Goal: Communication & Community: Answer question/provide support

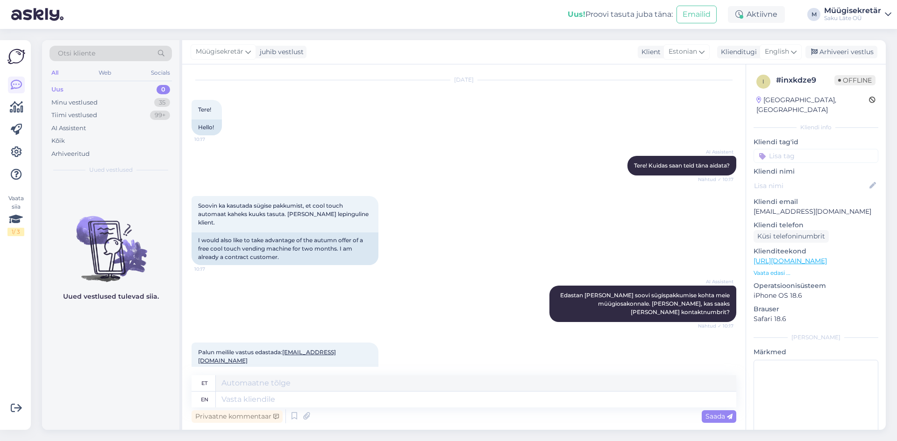
scroll to position [36, 0]
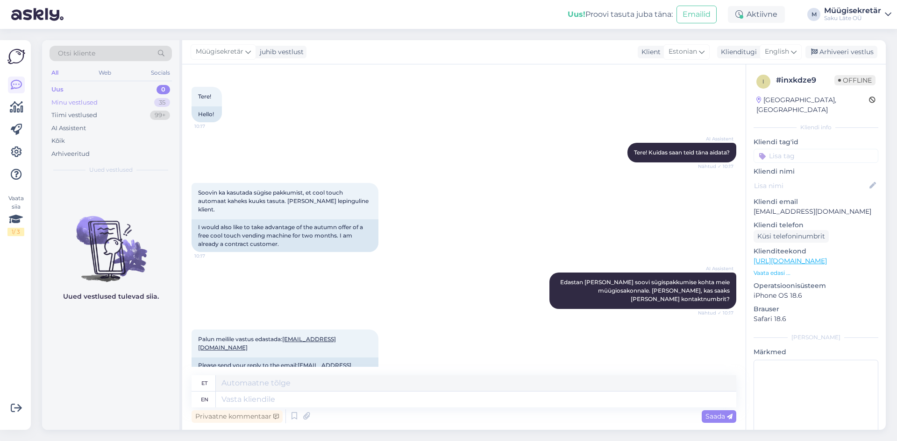
click at [89, 99] on div "Minu vestlused" at bounding box center [74, 102] width 46 height 9
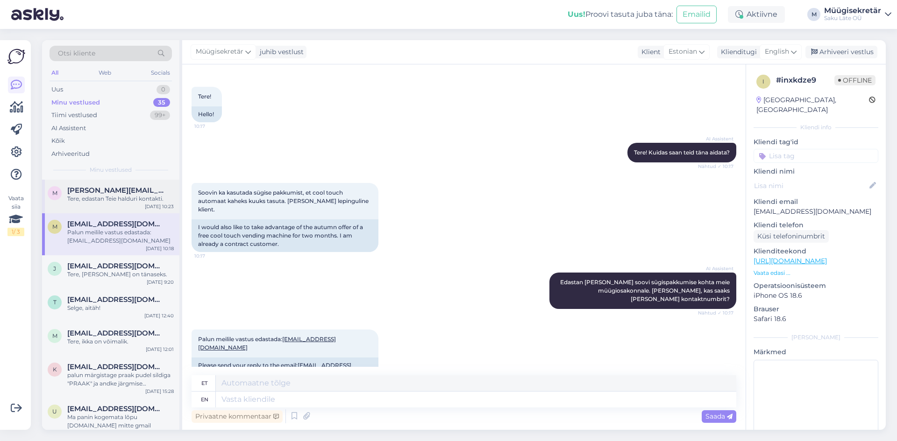
click at [103, 194] on span "[PERSON_NAME][EMAIL_ADDRESS][PERSON_NAME][DOMAIN_NAME]" at bounding box center [115, 190] width 97 height 8
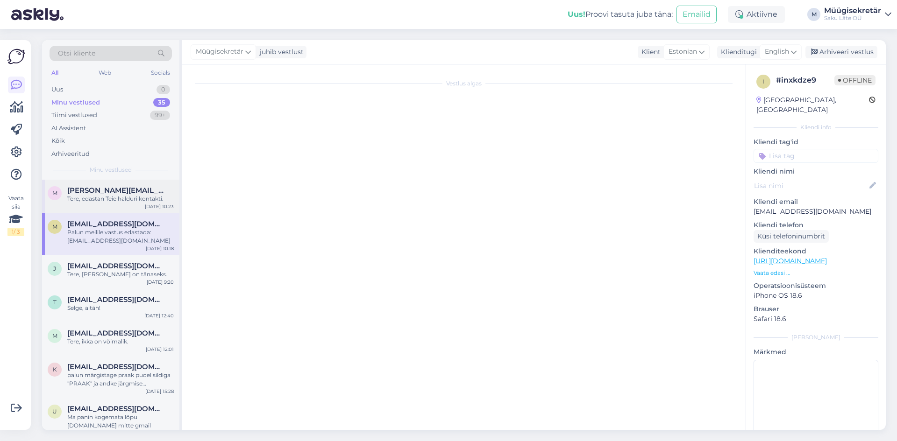
scroll to position [241, 0]
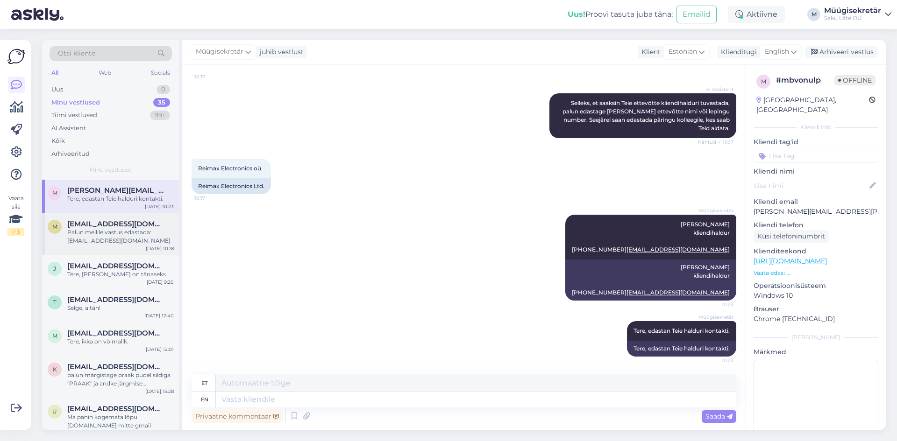
click at [116, 233] on div "Palun meilile vastus edastada: [EMAIL_ADDRESS][DOMAIN_NAME]" at bounding box center [120, 236] width 106 height 17
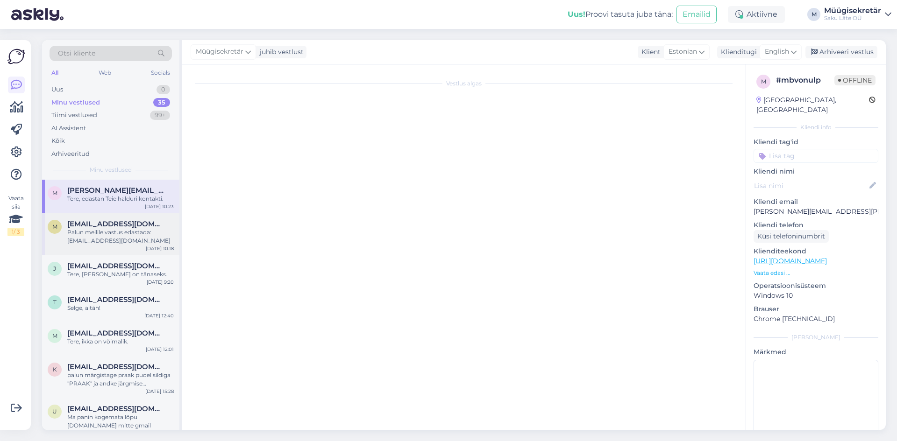
scroll to position [36, 0]
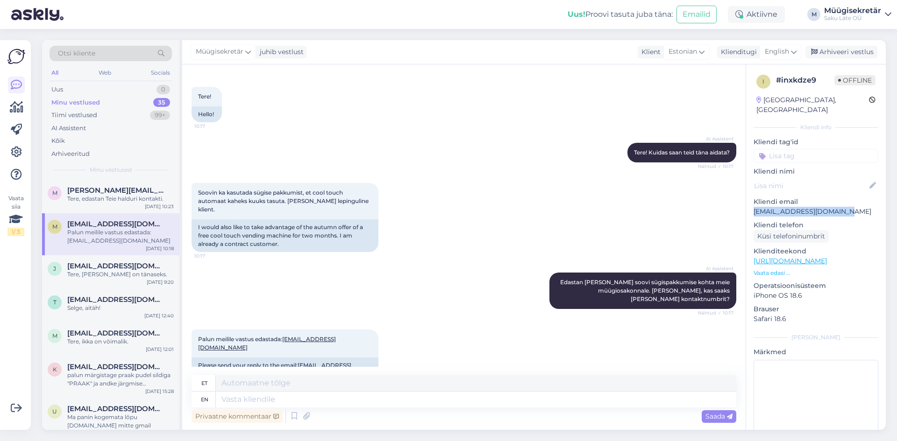
drag, startPoint x: 843, startPoint y: 205, endPoint x: 756, endPoint y: 204, distance: 86.9
click at [756, 207] on p "[EMAIL_ADDRESS][DOMAIN_NAME]" at bounding box center [815, 212] width 125 height 10
copy p "[EMAIL_ADDRESS][DOMAIN_NAME]"
drag, startPoint x: 369, startPoint y: 203, endPoint x: 199, endPoint y: 195, distance: 170.6
click at [199, 195] on div "Soovin ka kasutada sügise pakkumist, et cool touch automaat kaheks kuuks tasuta…" at bounding box center [284, 201] width 187 height 36
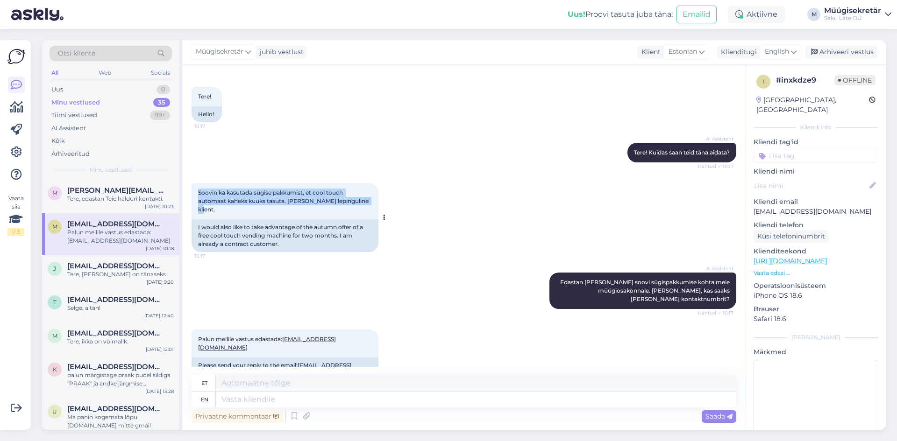
copy span "Soovin ka kasutada sügise pakkumist, et cool touch automaat kaheks kuuks tasuta…"
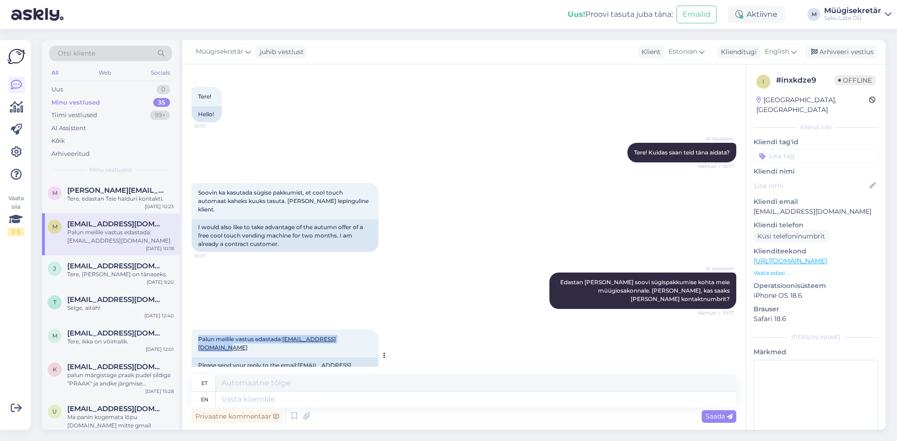
drag, startPoint x: 366, startPoint y: 325, endPoint x: 199, endPoint y: 323, distance: 166.2
click at [199, 330] on div "Palun meilile vastus edastada: [EMAIL_ADDRESS][DOMAIN_NAME] 10:18" at bounding box center [284, 344] width 187 height 28
copy span "Palun meilile vastus edastada: [EMAIL_ADDRESS][DOMAIN_NAME]"
click at [326, 403] on textarea at bounding box center [476, 400] width 520 height 16
click at [99, 194] on span "[PERSON_NAME][EMAIL_ADDRESS][PERSON_NAME][DOMAIN_NAME]" at bounding box center [115, 190] width 97 height 8
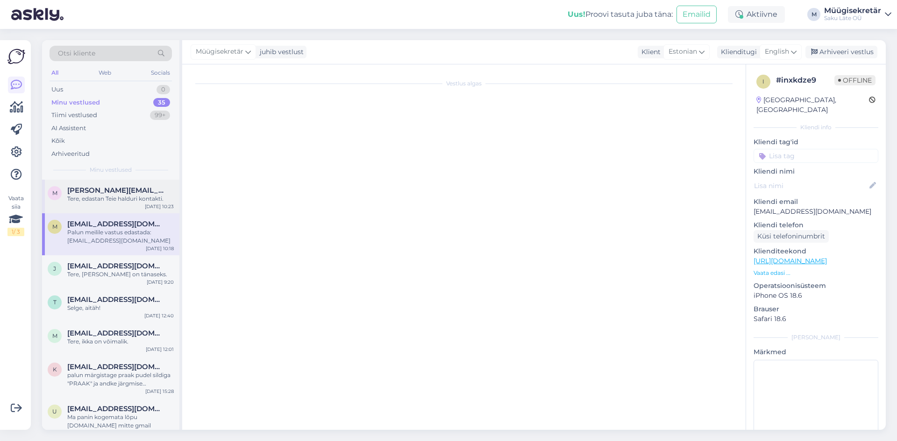
scroll to position [241, 0]
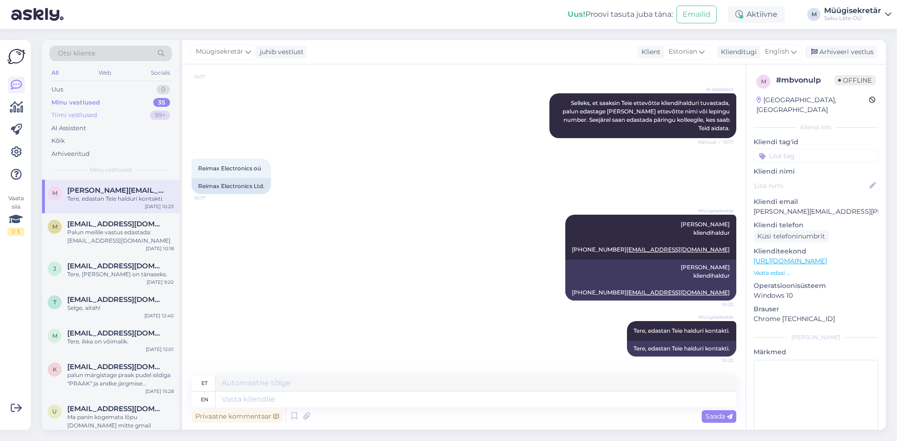
click at [92, 113] on div "Tiimi vestlused" at bounding box center [74, 115] width 46 height 9
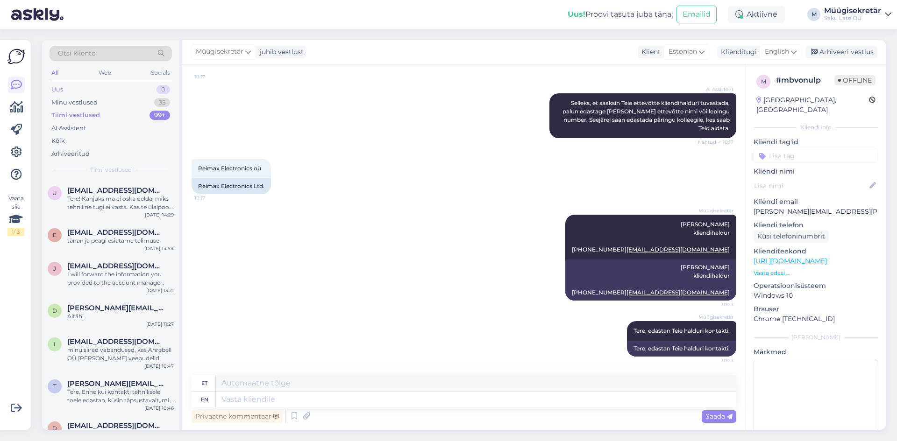
click at [82, 88] on div "Uus 0" at bounding box center [110, 89] width 122 height 13
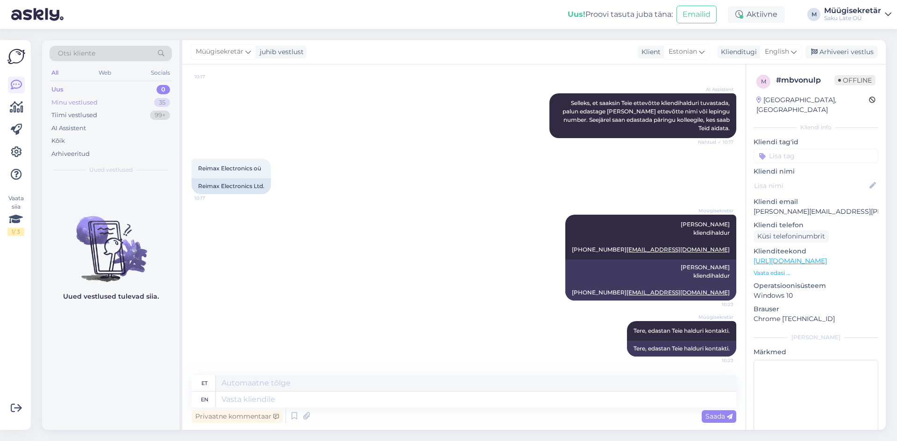
click at [83, 101] on div "Minu vestlused" at bounding box center [74, 102] width 46 height 9
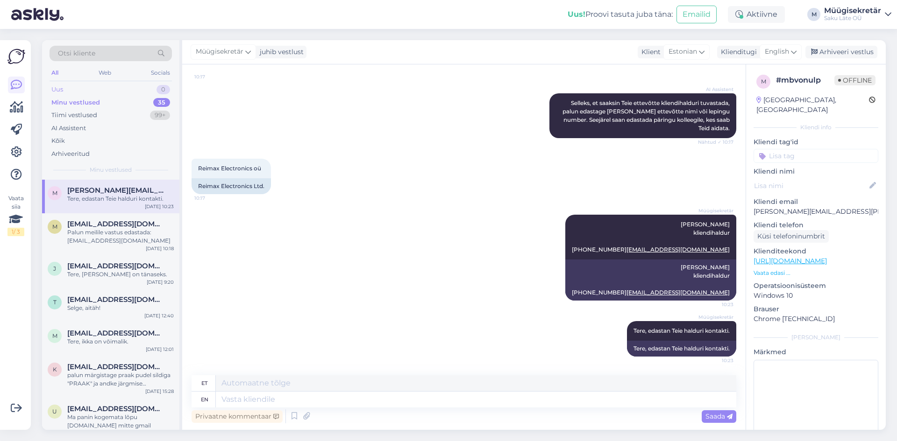
click at [81, 91] on div "Uus 0" at bounding box center [110, 89] width 122 height 13
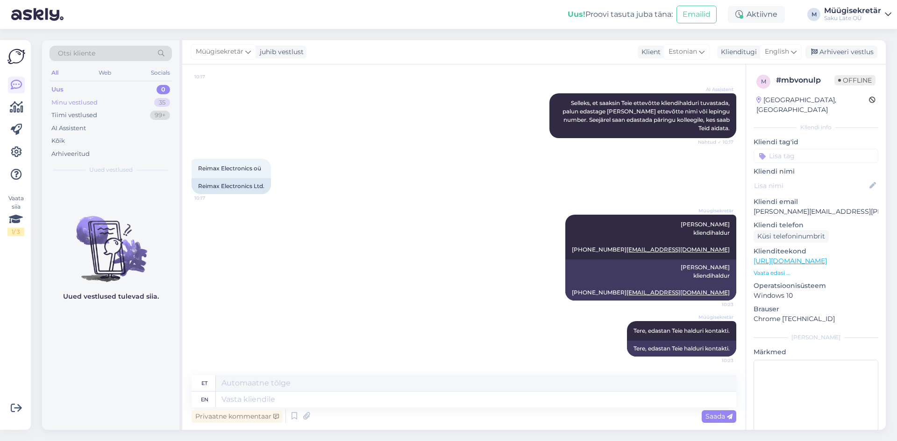
click at [65, 102] on div "Minu vestlused" at bounding box center [74, 102] width 46 height 9
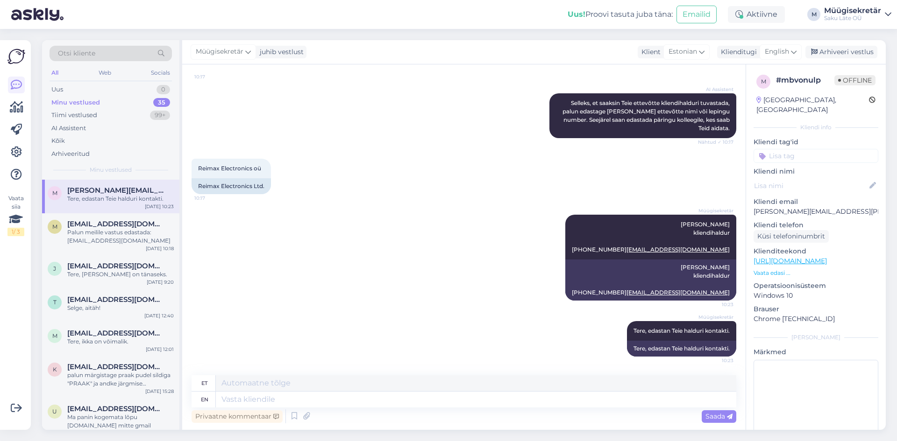
click at [99, 197] on div "Tere, edastan Teie halduri kontakti." at bounding box center [120, 199] width 106 height 8
